Goal: Information Seeking & Learning: Learn about a topic

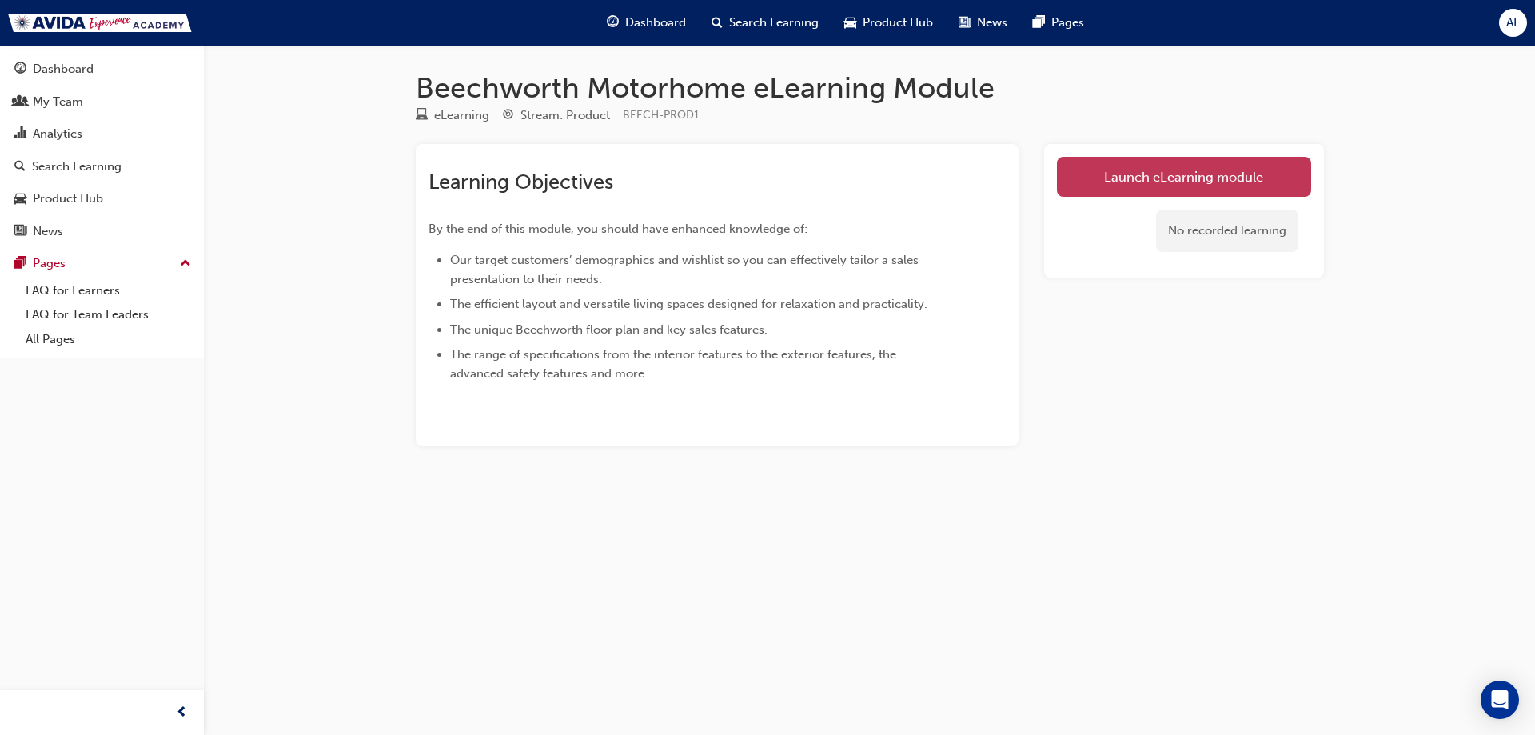
click at [1222, 170] on link "Launch eLearning module" at bounding box center [1184, 177] width 254 height 40
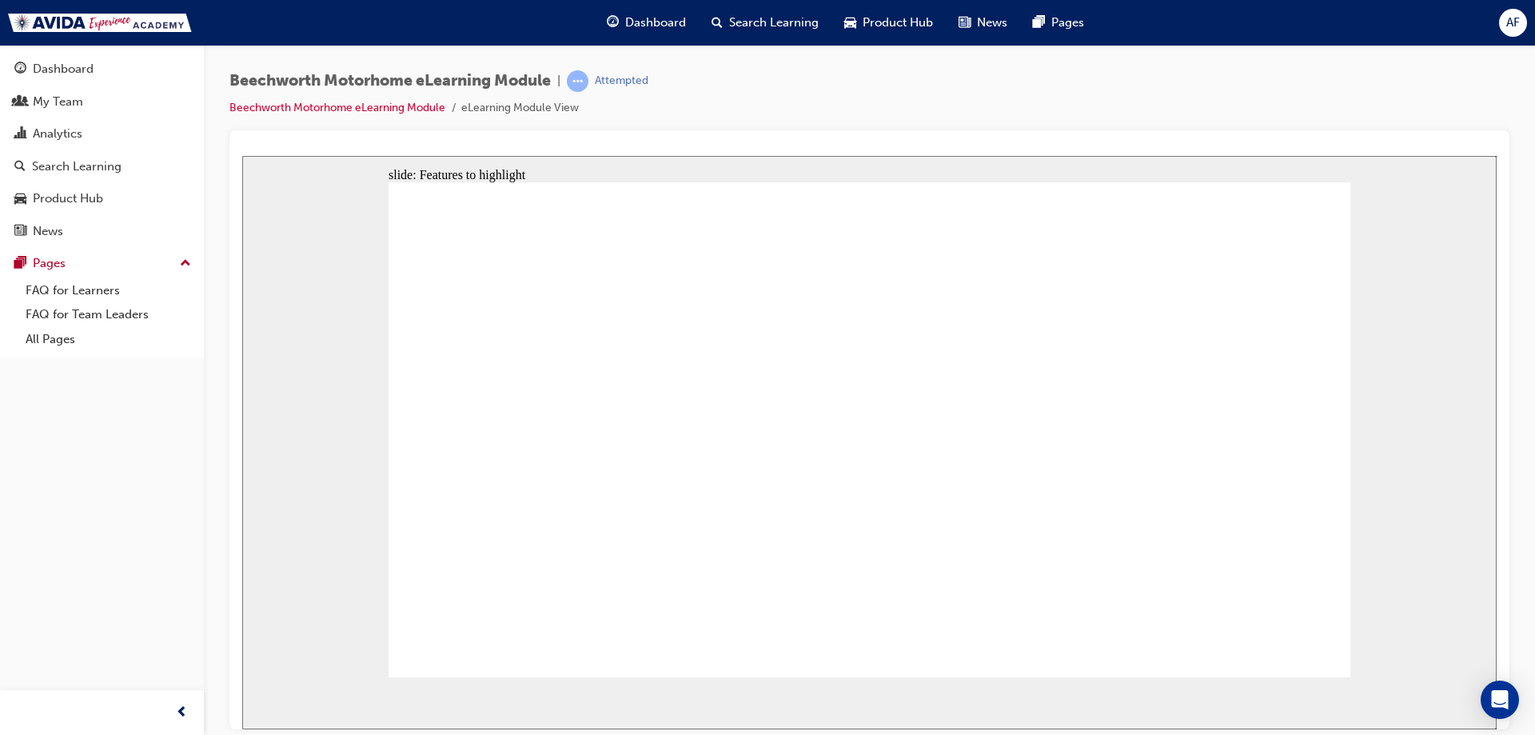
drag, startPoint x: 1102, startPoint y: 315, endPoint x: 1180, endPoint y: 312, distance: 78.4
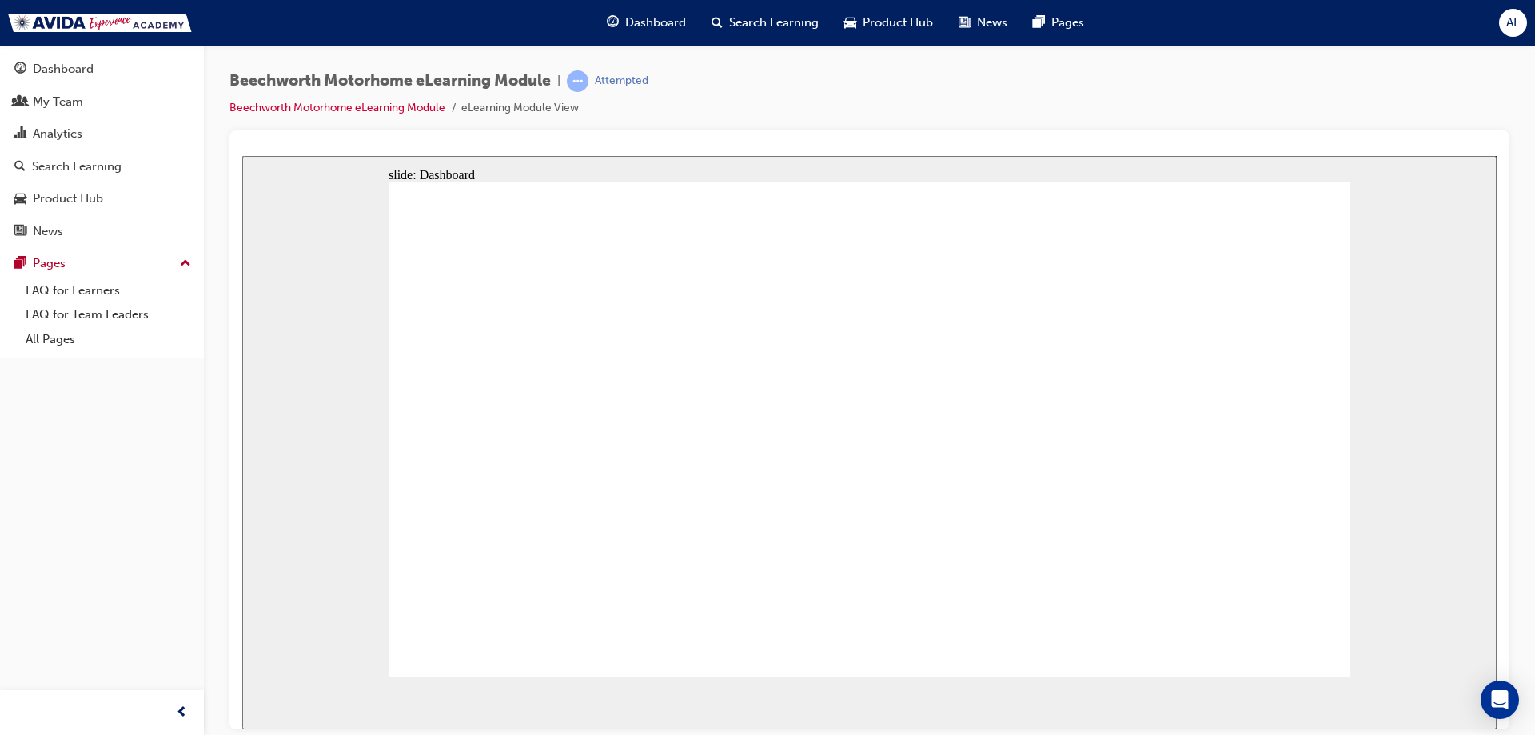
drag, startPoint x: 1172, startPoint y: 548, endPoint x: 1160, endPoint y: 557, distance: 14.2
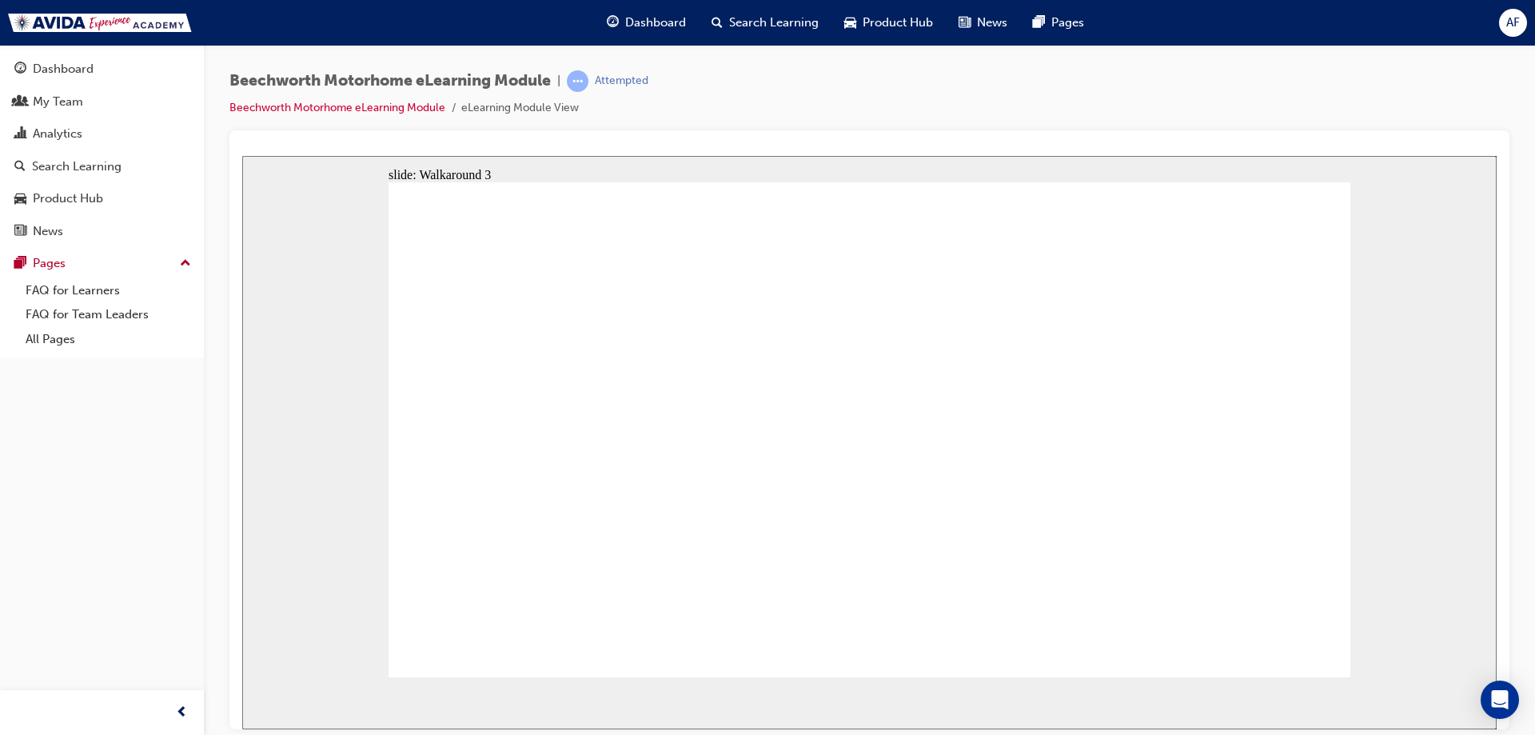
drag, startPoint x: 1019, startPoint y: 464, endPoint x: 1023, endPoint y: 423, distance: 41.0
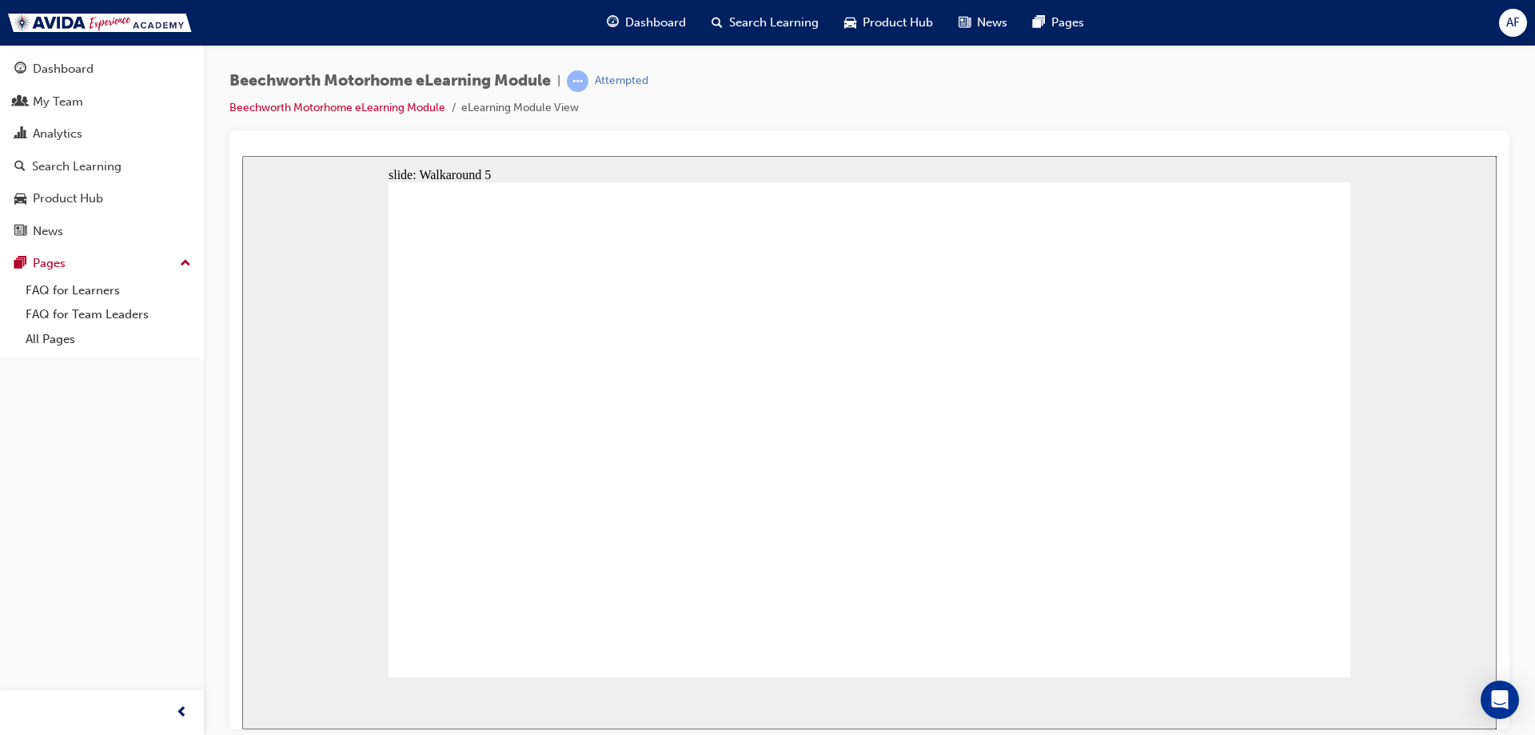
drag, startPoint x: 1109, startPoint y: 540, endPoint x: 1059, endPoint y: 546, distance: 50.8
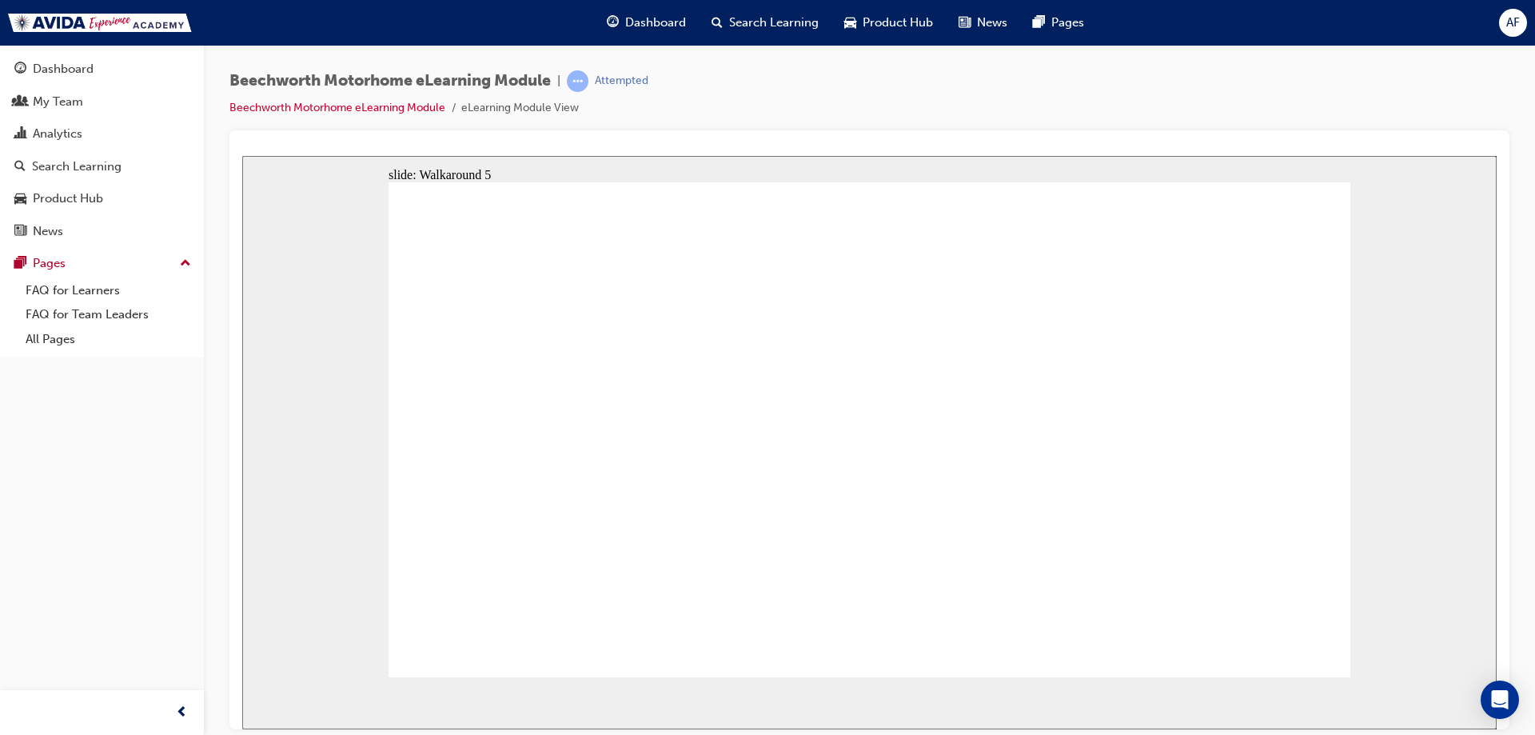
drag, startPoint x: 985, startPoint y: 507, endPoint x: 1058, endPoint y: 516, distance: 73.3
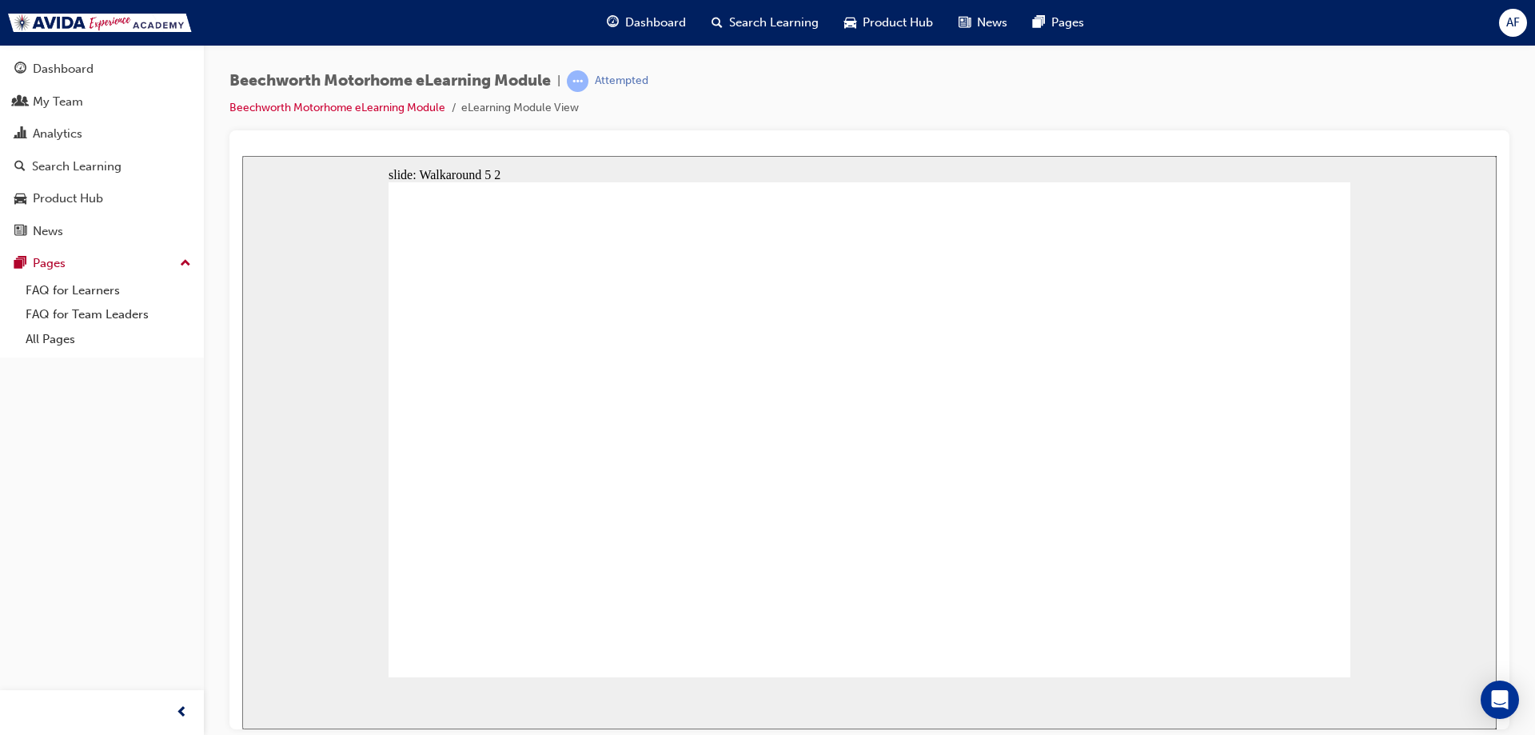
drag, startPoint x: 1020, startPoint y: 402, endPoint x: 1048, endPoint y: 449, distance: 55.3
drag, startPoint x: 1041, startPoint y: 511, endPoint x: 1070, endPoint y: 521, distance: 30.6
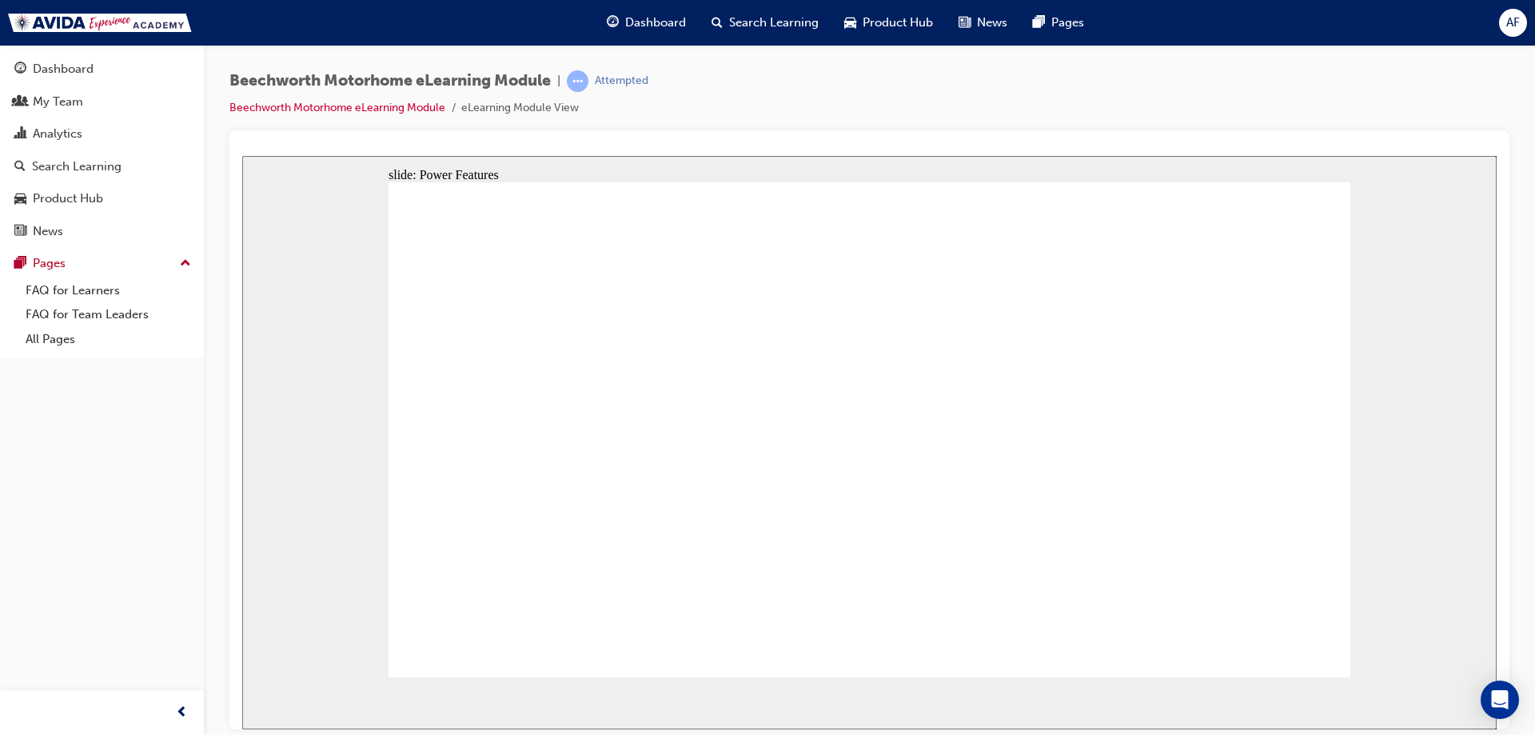
drag, startPoint x: 1224, startPoint y: 649, endPoint x: 1280, endPoint y: 657, distance: 57.5
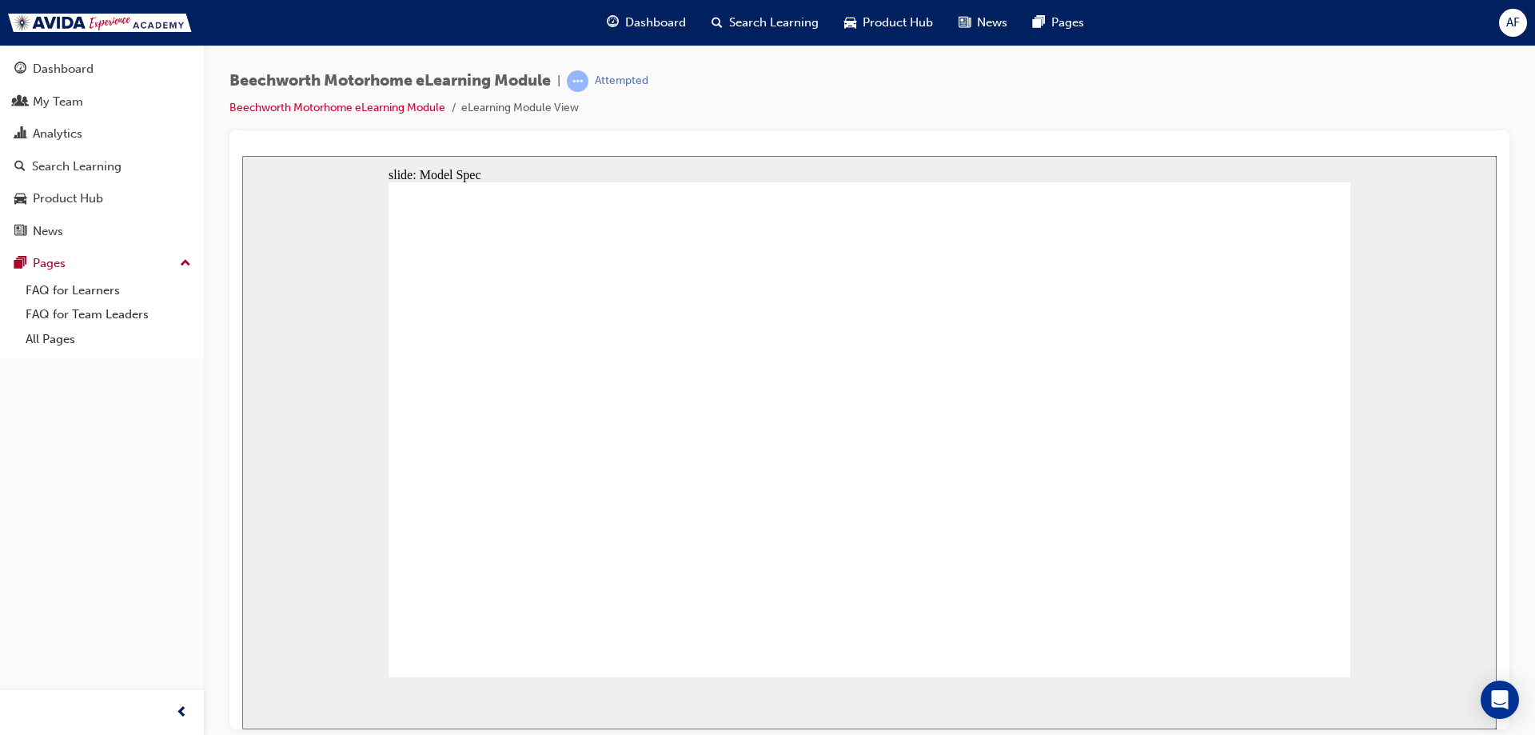
drag, startPoint x: 612, startPoint y: 554, endPoint x: 734, endPoint y: 568, distance: 123.1
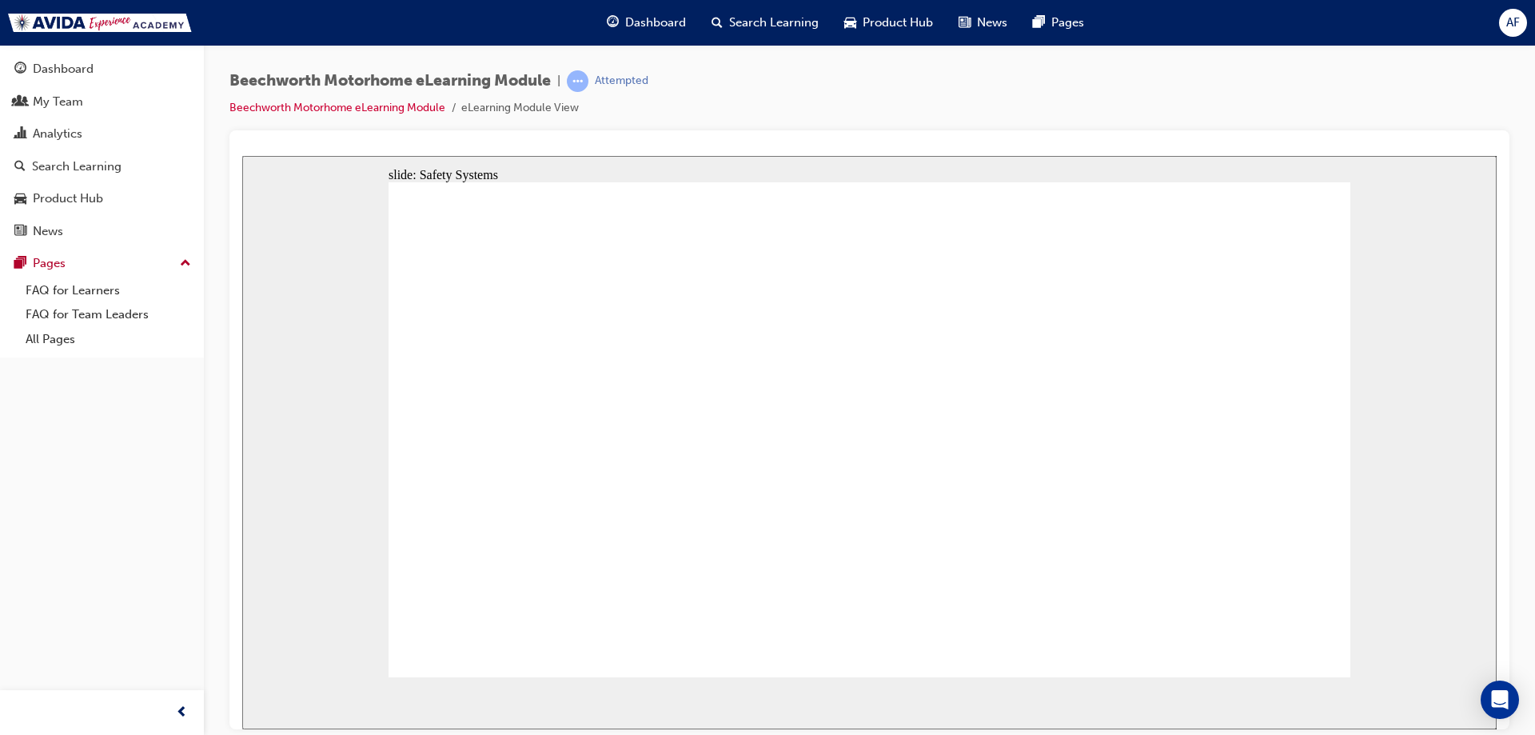
drag, startPoint x: 576, startPoint y: 531, endPoint x: 577, endPoint y: 563, distance: 32.0
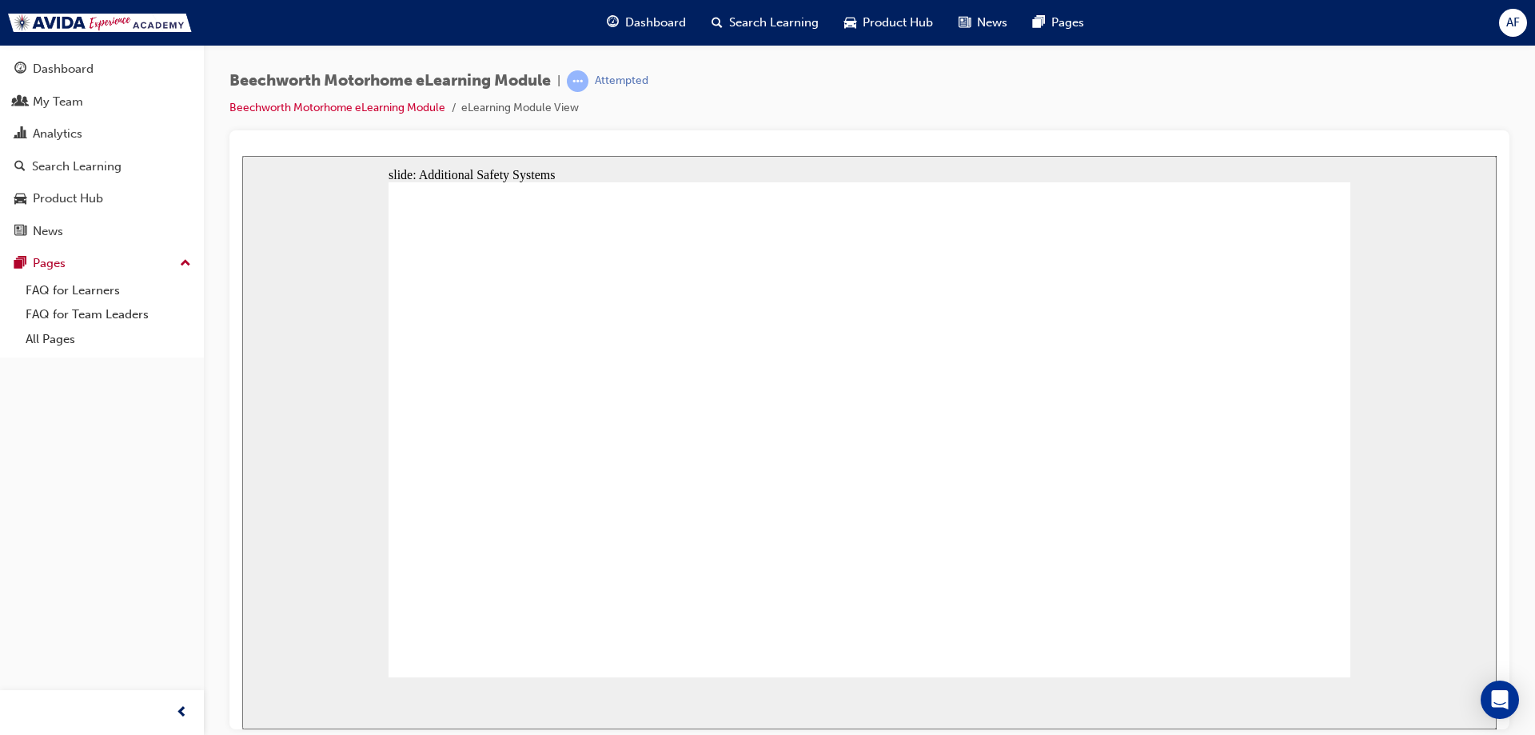
drag, startPoint x: 586, startPoint y: 332, endPoint x: 475, endPoint y: 327, distance: 111.3
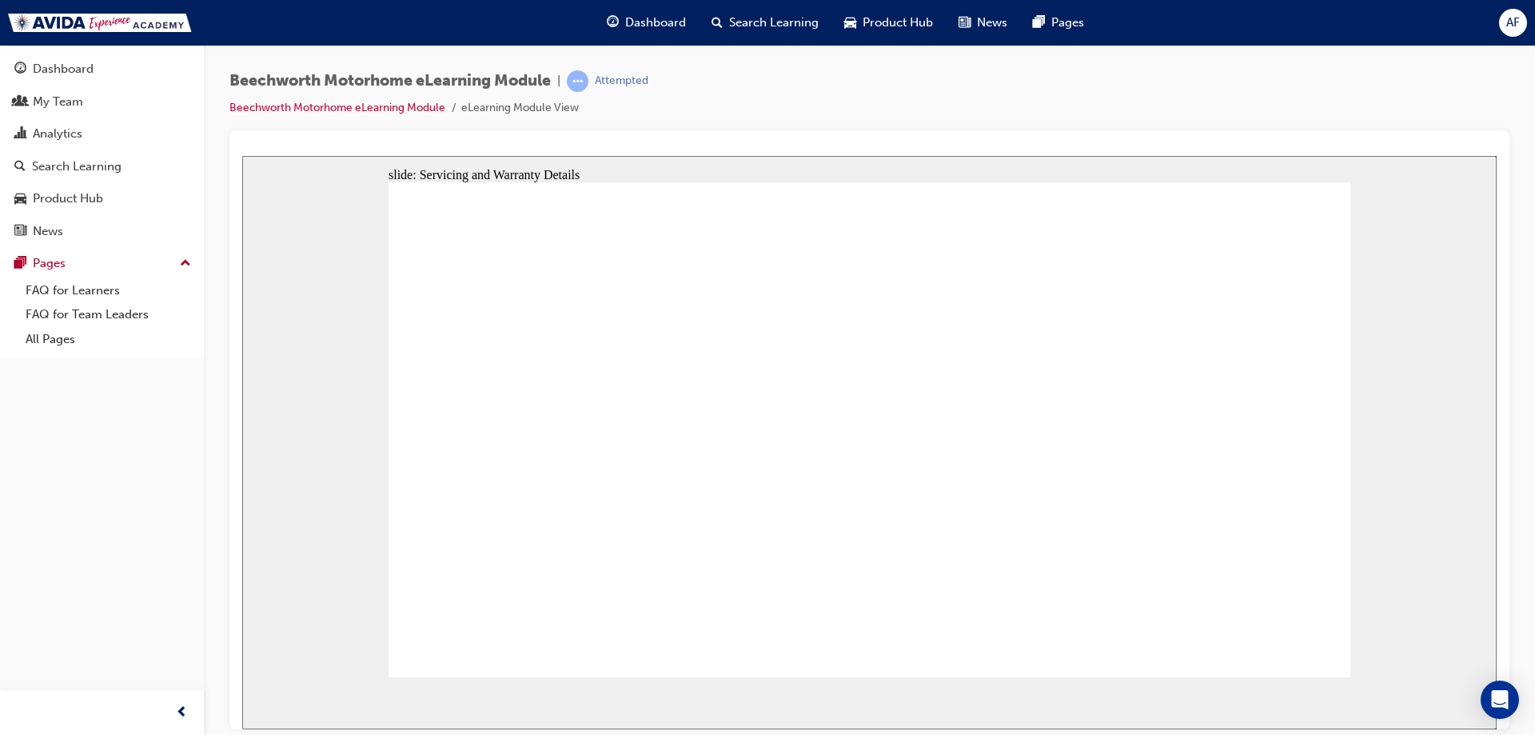
radio input "true"
checkbox input "true"
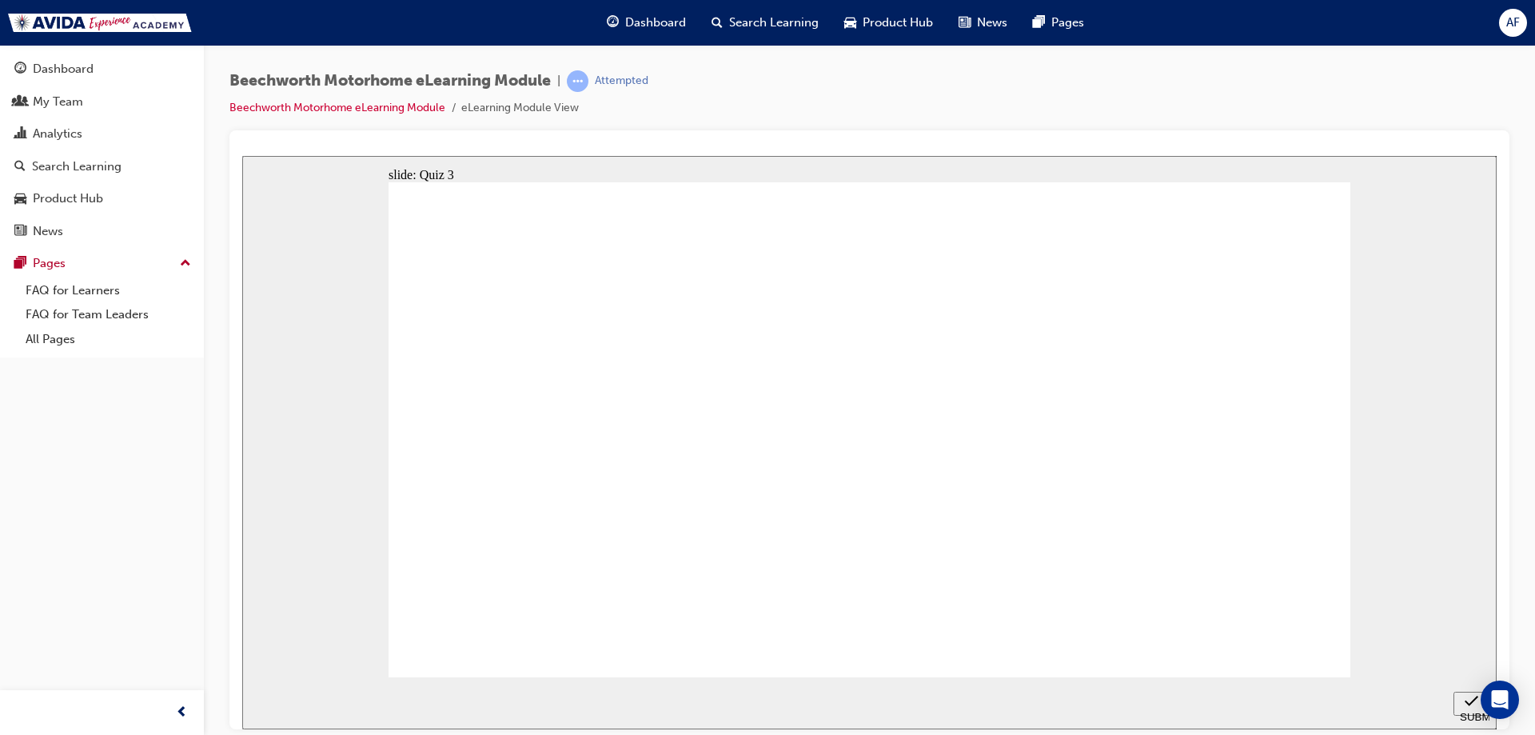
checkbox input "true"
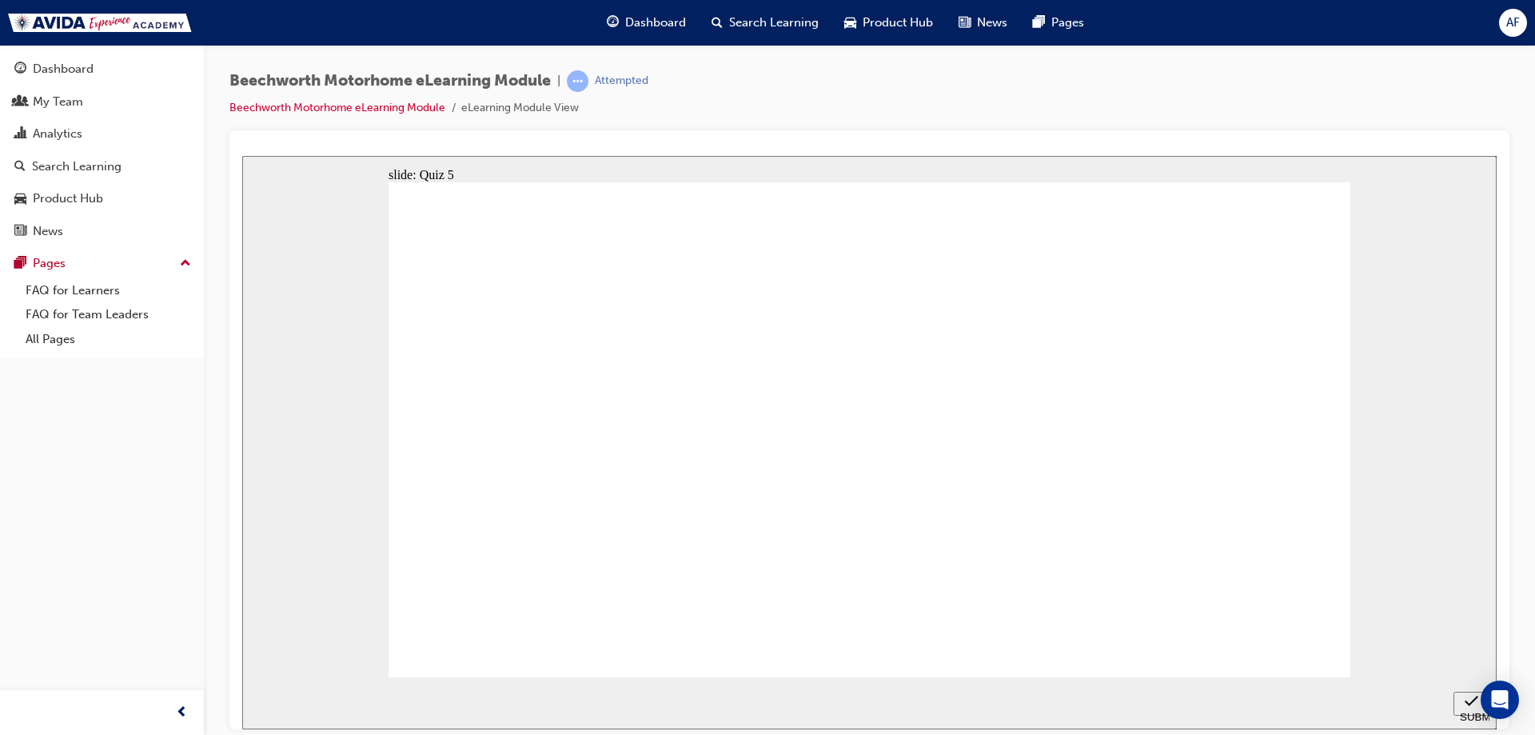
radio input "true"
drag, startPoint x: 875, startPoint y: 642, endPoint x: 445, endPoint y: 657, distance: 430.5
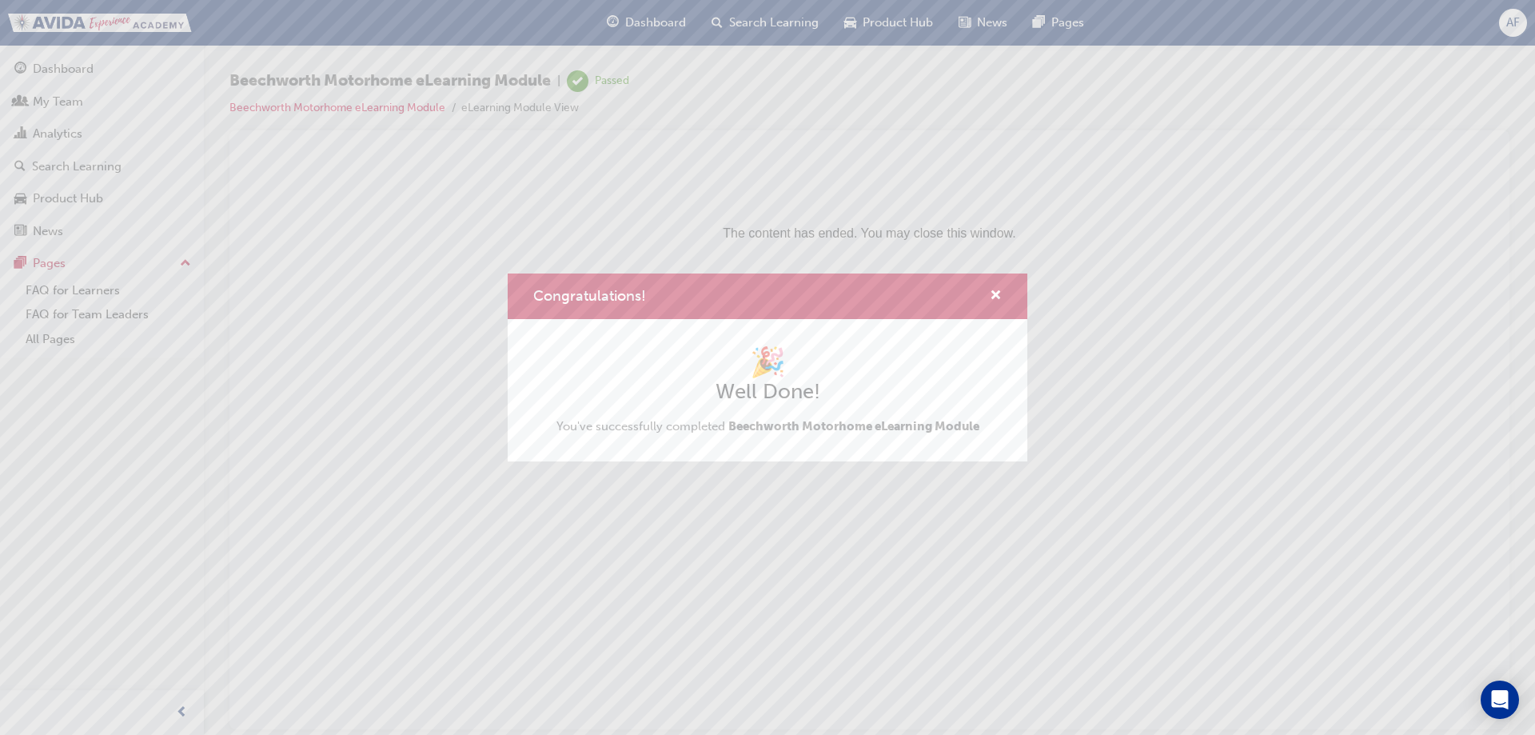
click at [988, 293] on div "Congratulations!" at bounding box center [989, 296] width 25 height 20
click at [988, 294] on div "Congratulations!" at bounding box center [989, 296] width 25 height 20
click at [1000, 296] on span "cross-icon" at bounding box center [996, 296] width 12 height 14
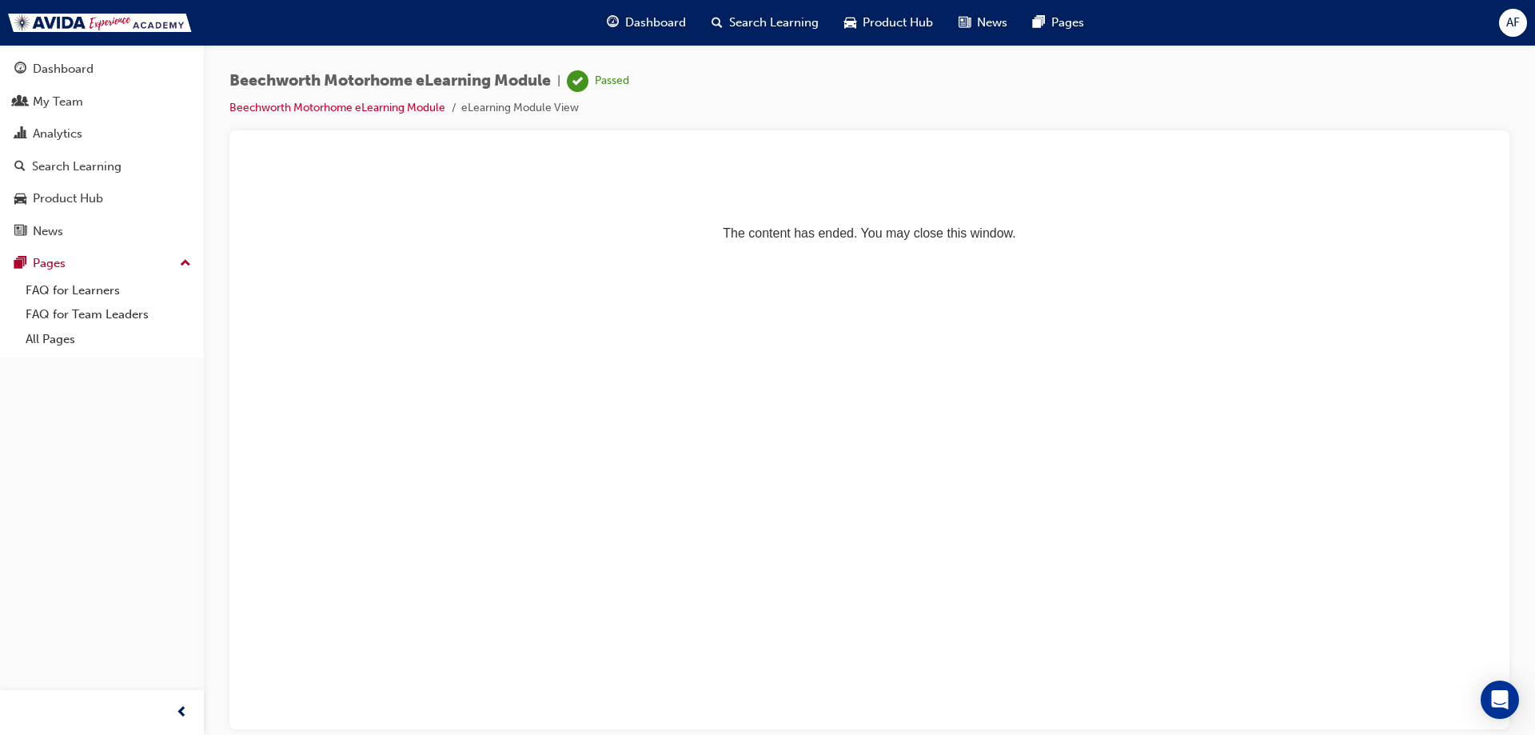
click at [1511, 21] on span "AF" at bounding box center [1514, 23] width 14 height 18
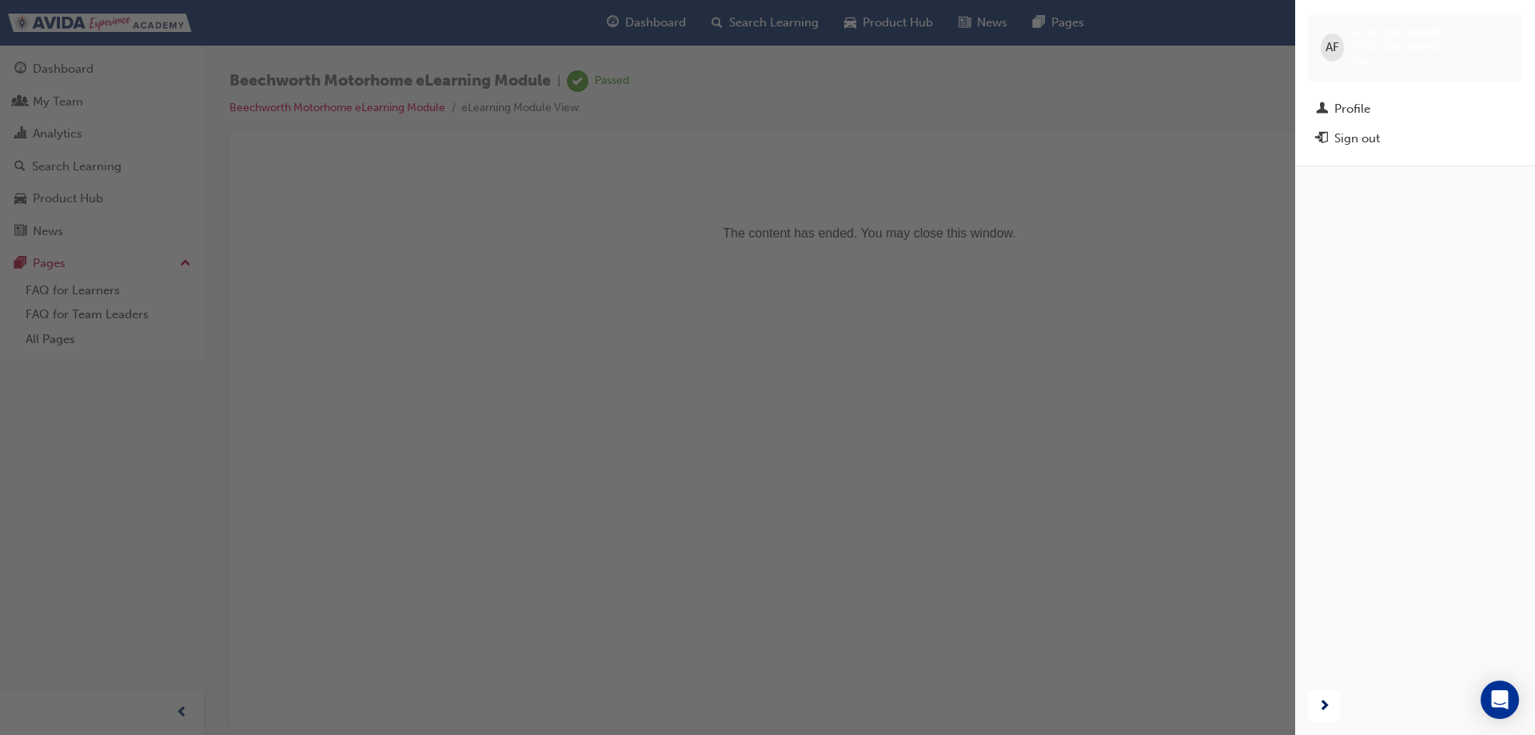
drag, startPoint x: 1186, startPoint y: 85, endPoint x: 1159, endPoint y: 86, distance: 27.2
click at [1186, 84] on div "button" at bounding box center [648, 367] width 1296 height 735
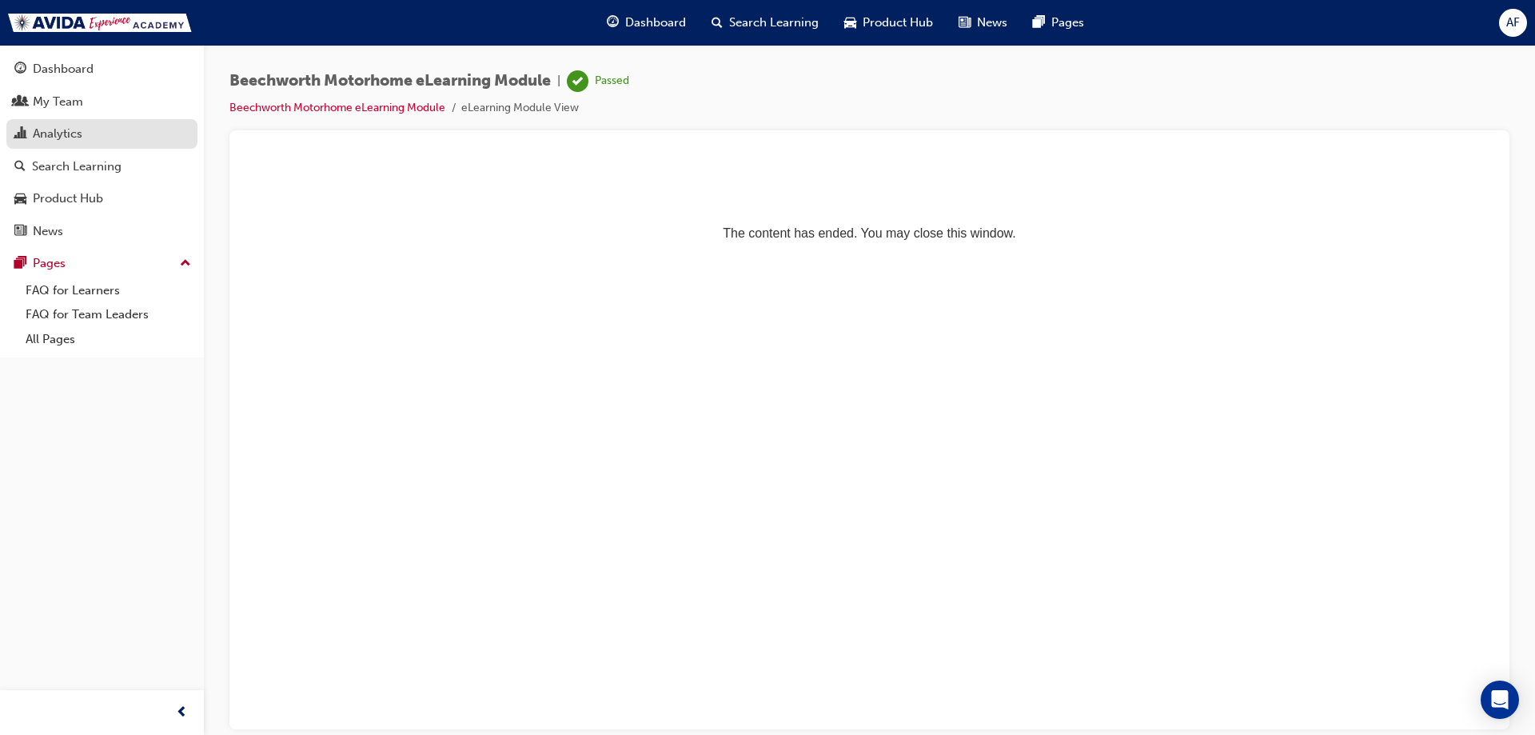
click at [47, 120] on link "Analytics" at bounding box center [101, 134] width 191 height 30
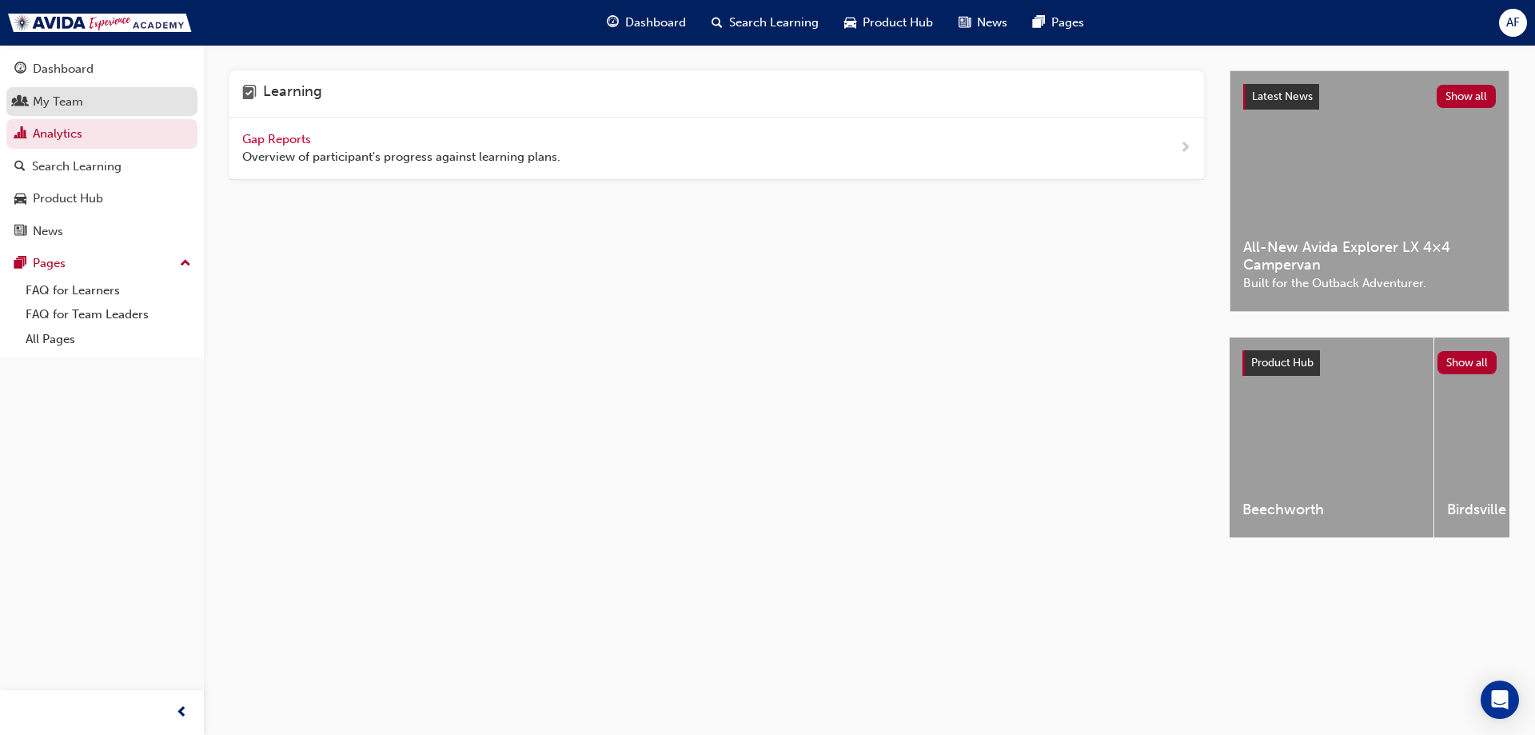
click at [87, 105] on div "My Team" at bounding box center [101, 102] width 175 height 20
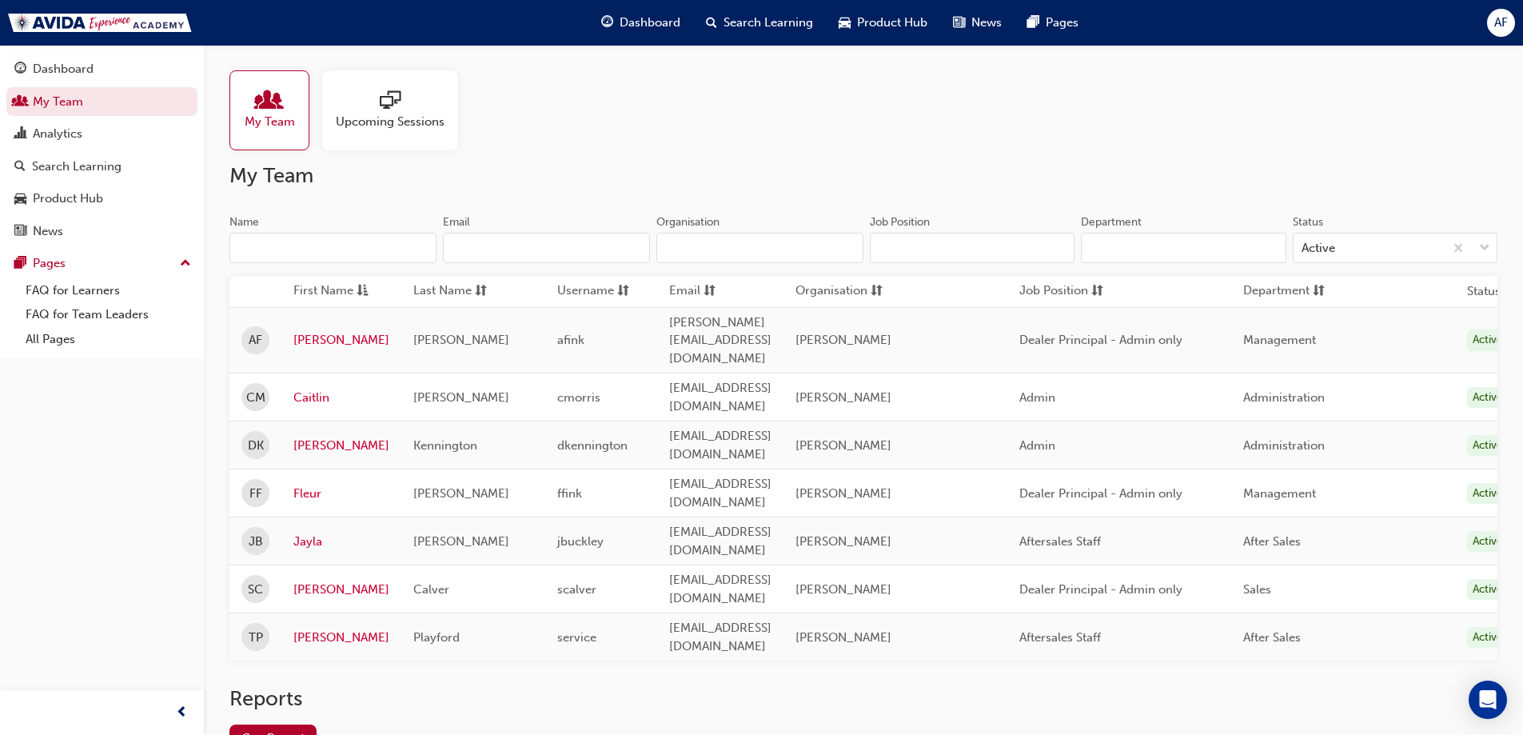
click at [1491, 19] on div "AF" at bounding box center [1501, 23] width 28 height 28
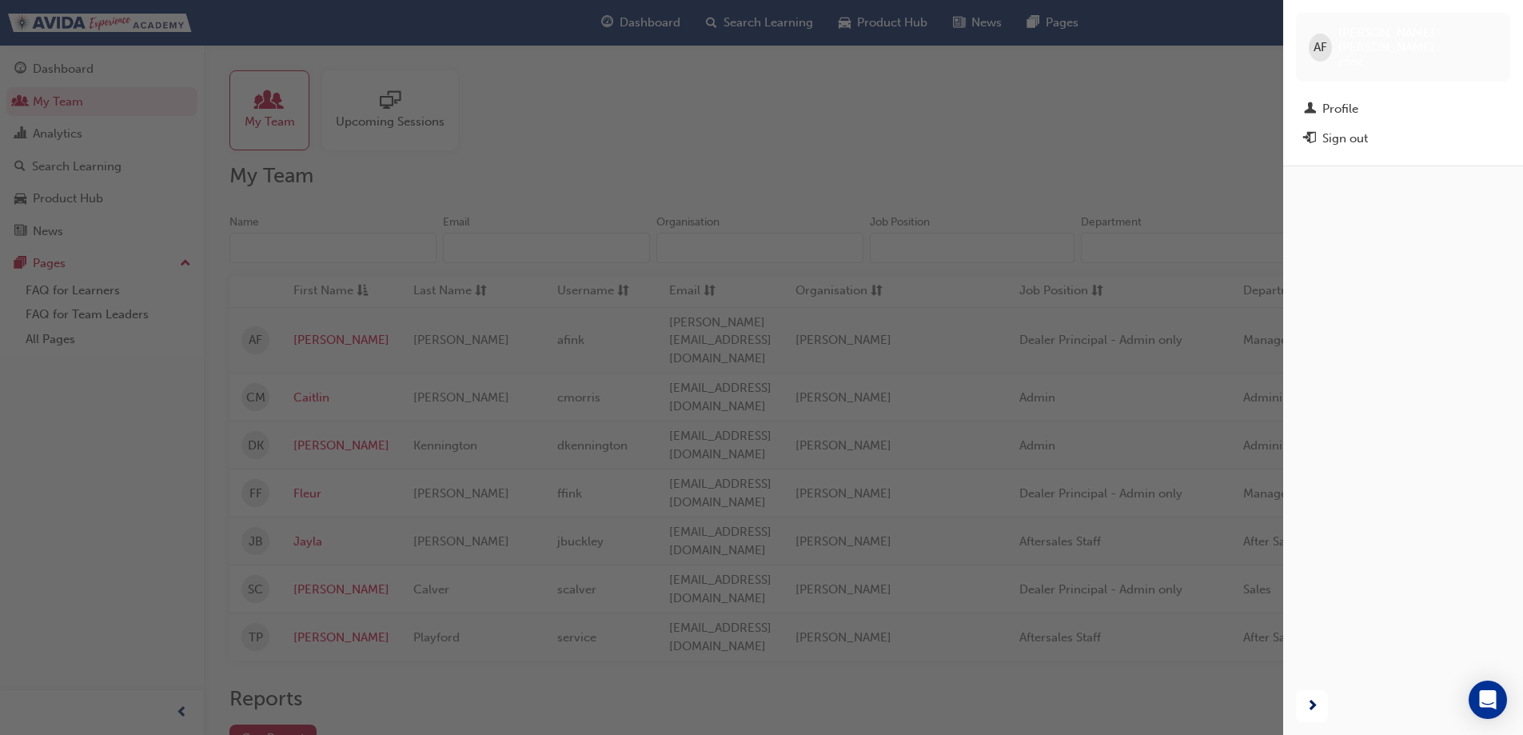
click at [1216, 90] on div "button" at bounding box center [642, 367] width 1284 height 735
